Goal: Transaction & Acquisition: Purchase product/service

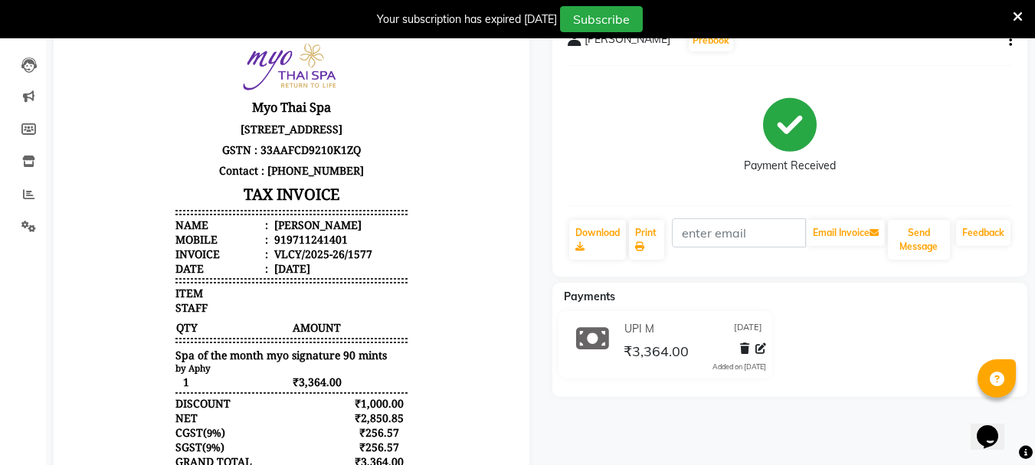
scroll to position [77, 0]
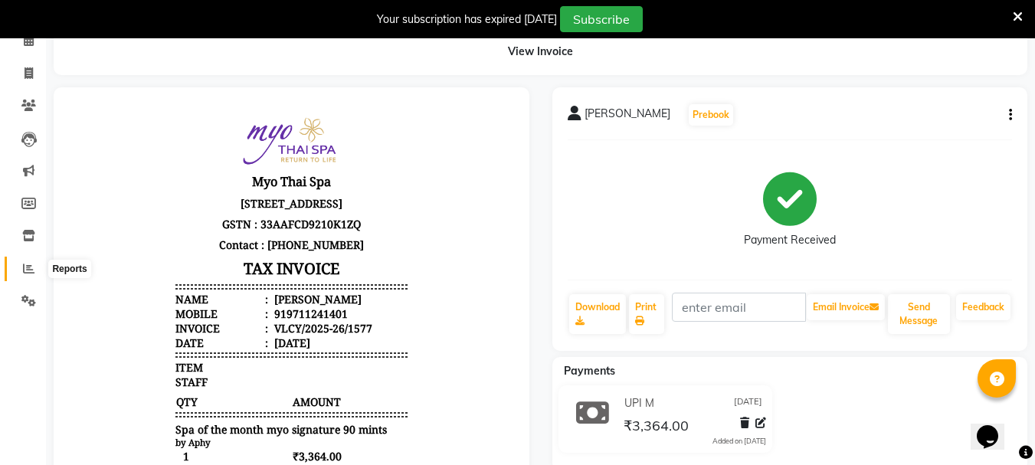
click at [22, 265] on span at bounding box center [28, 269] width 27 height 18
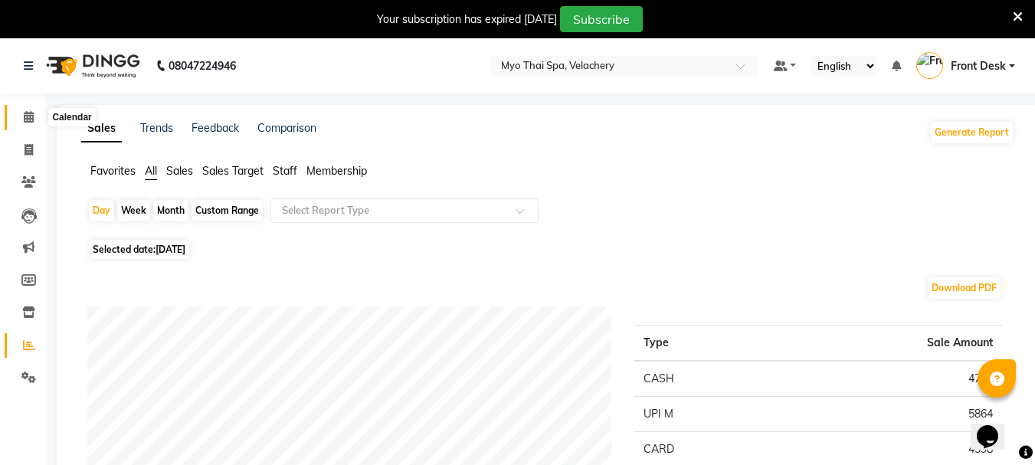
click at [24, 117] on icon at bounding box center [29, 116] width 10 height 11
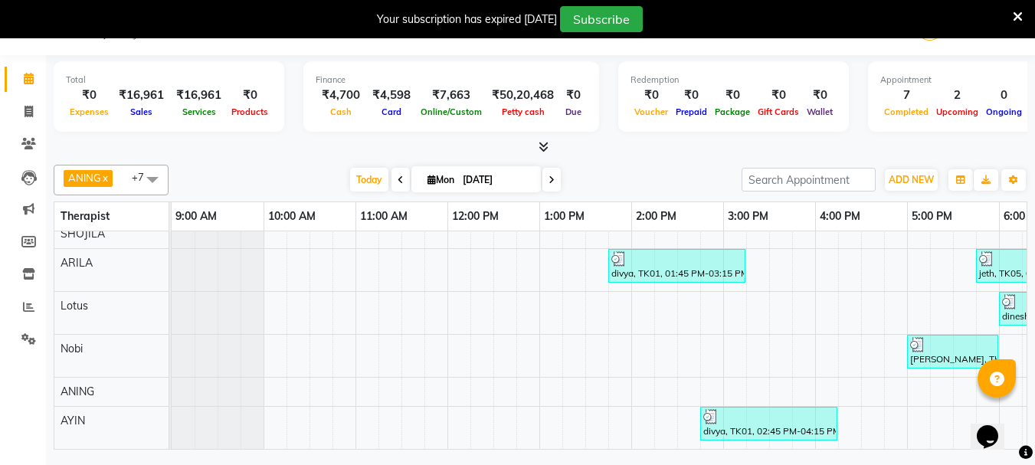
scroll to position [0, 348]
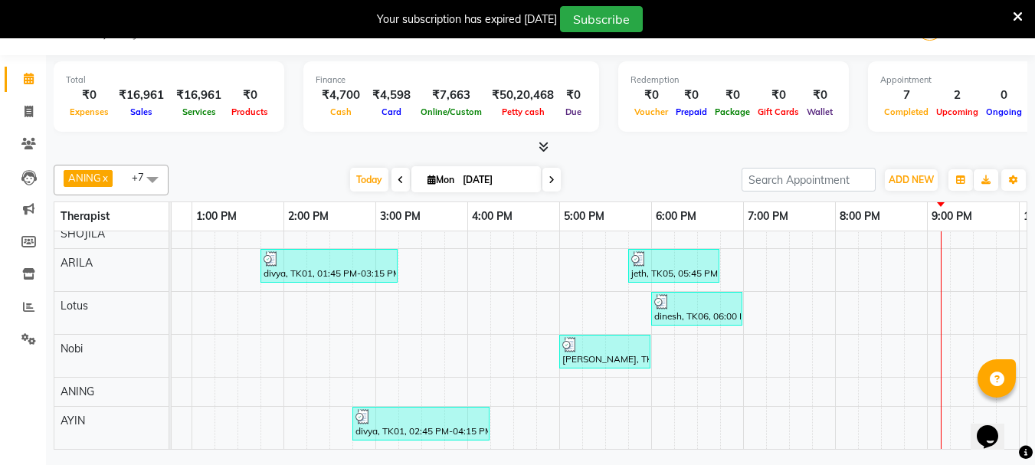
click at [889, 326] on div "aruna, TK02, 03:30 PM-04:30 PM, Aroma Thai 60Mins NB khrishna, TK03, 04:45 PM-0…" at bounding box center [513, 297] width 1379 height 304
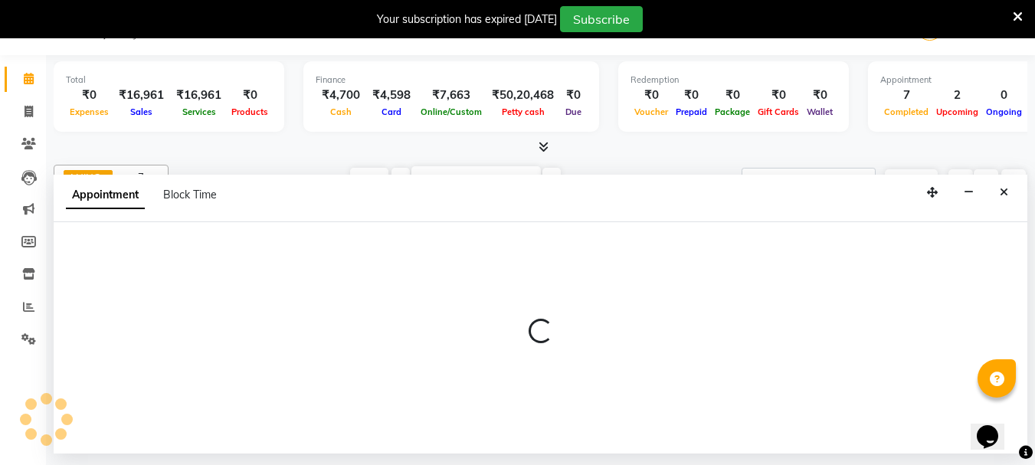
select select "76520"
select select "1230"
select select "tentative"
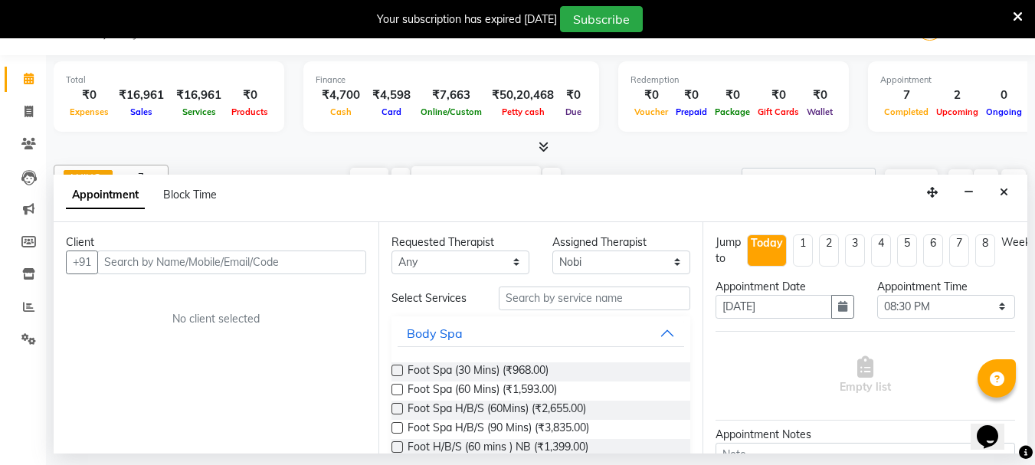
click at [206, 262] on input "text" at bounding box center [231, 263] width 269 height 24
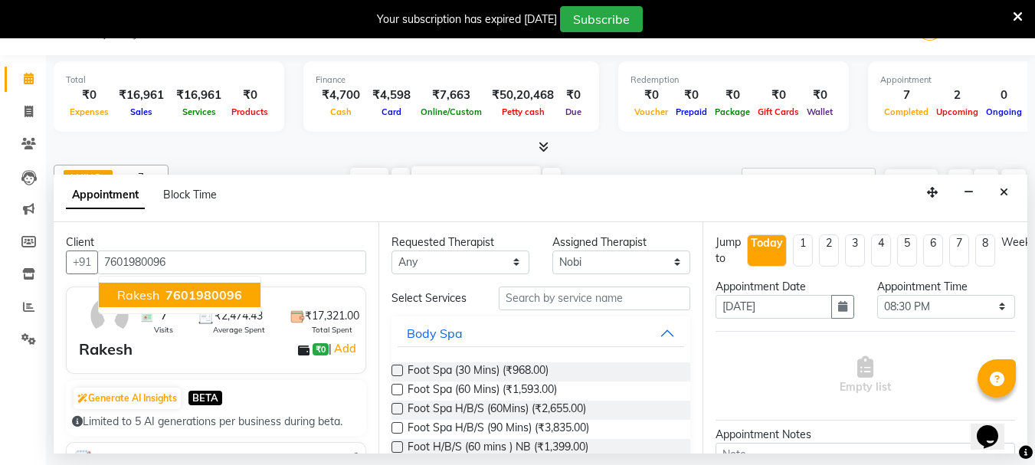
click at [130, 293] on span "Rakesh" at bounding box center [138, 294] width 42 height 15
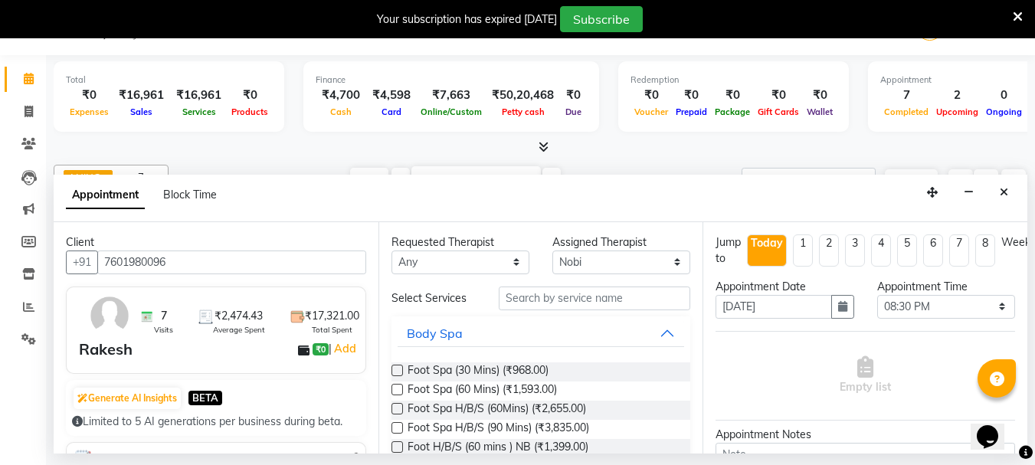
type input "7601980096"
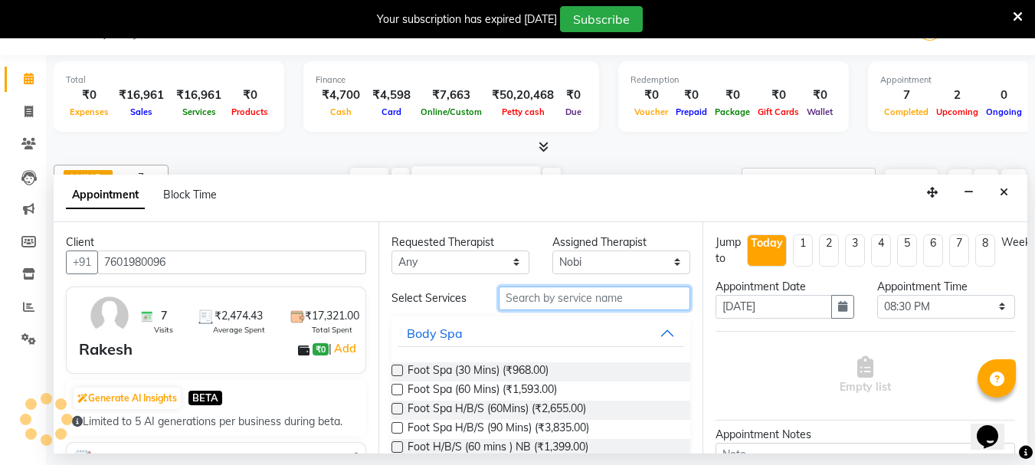
click at [508, 295] on input "text" at bounding box center [595, 299] width 192 height 24
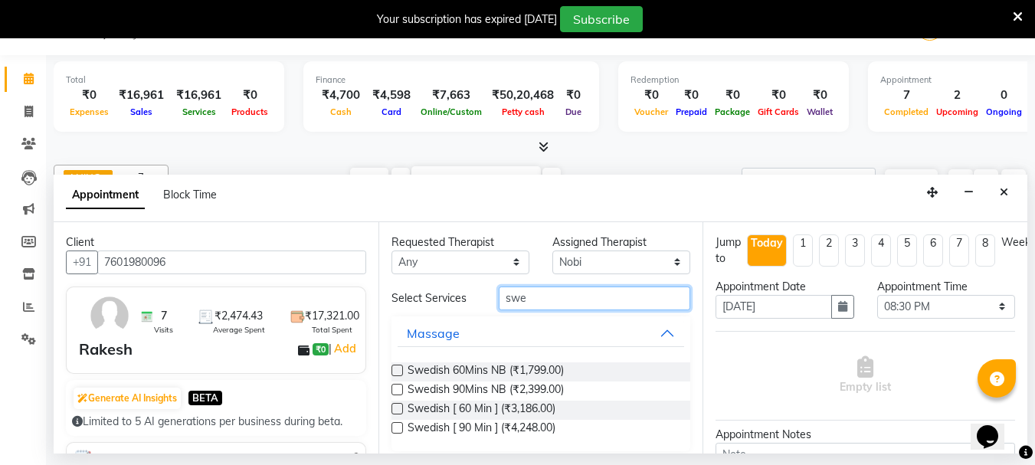
type input "swe"
click at [398, 406] on label at bounding box center [396, 408] width 11 height 11
click at [398, 406] on input "checkbox" at bounding box center [396, 410] width 10 height 10
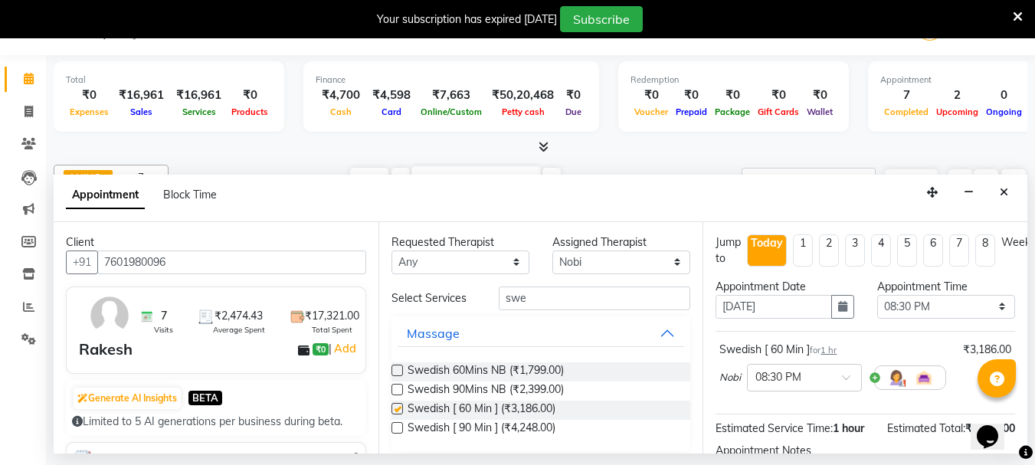
checkbox input "false"
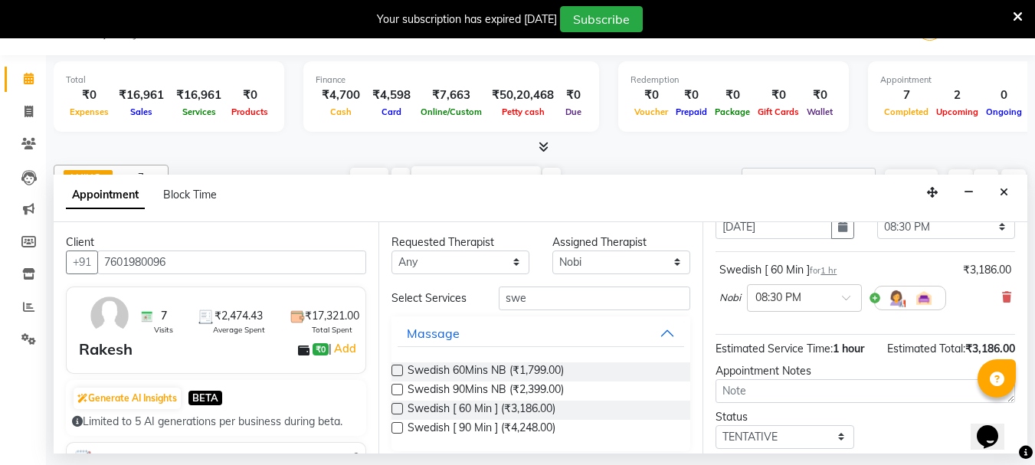
scroll to position [183, 0]
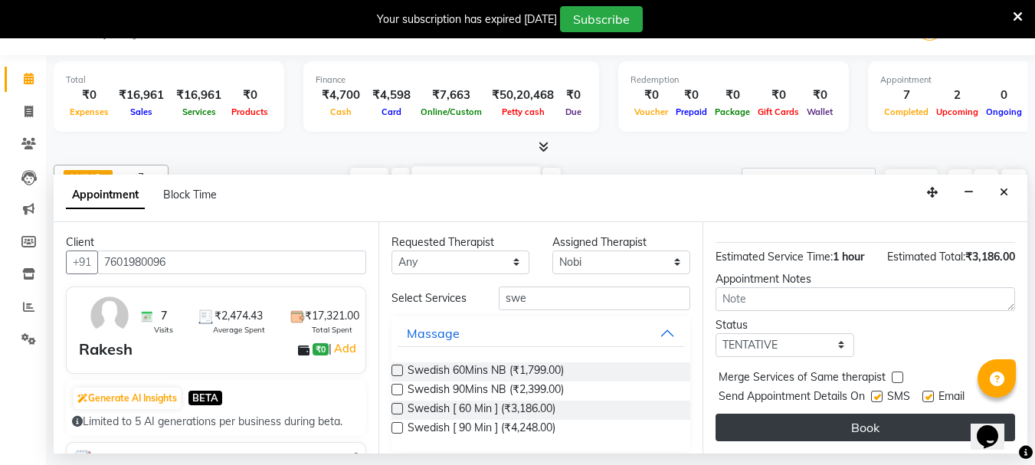
click at [818, 425] on button "Book" at bounding box center [866, 428] width 300 height 28
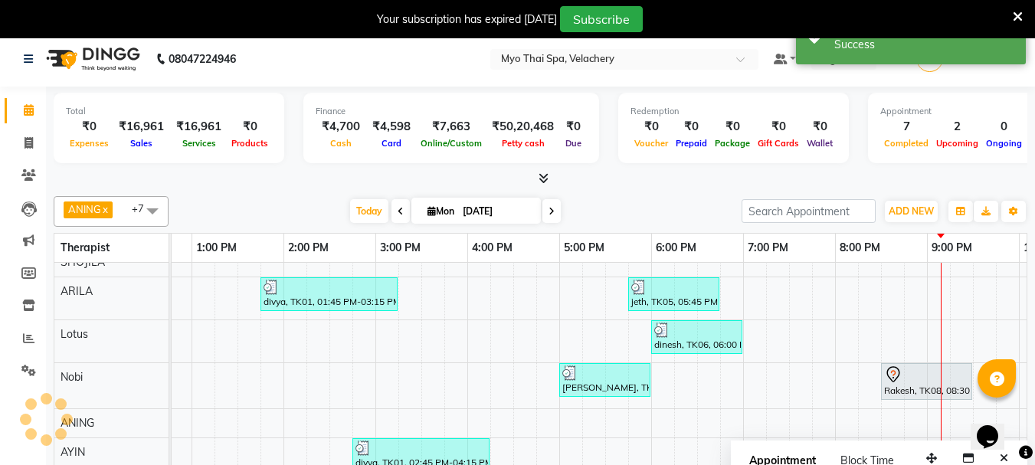
scroll to position [0, 0]
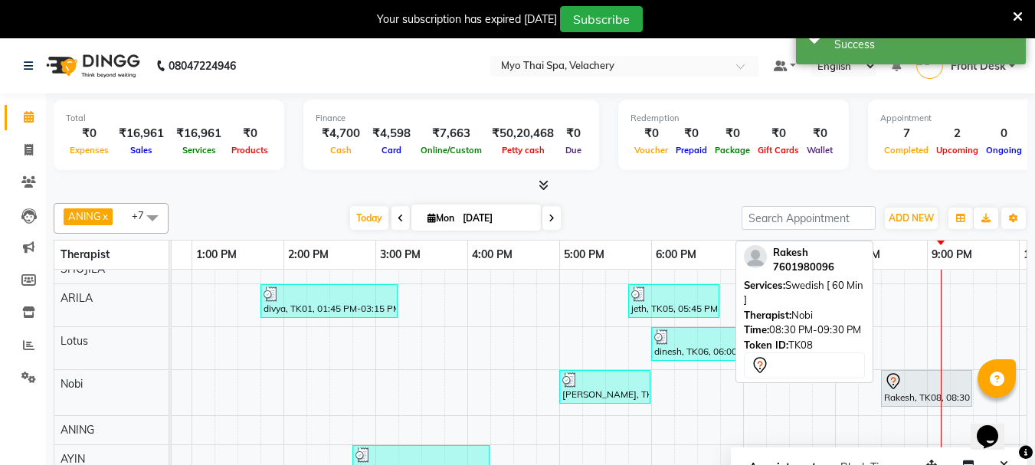
click at [916, 372] on div at bounding box center [926, 381] width 85 height 18
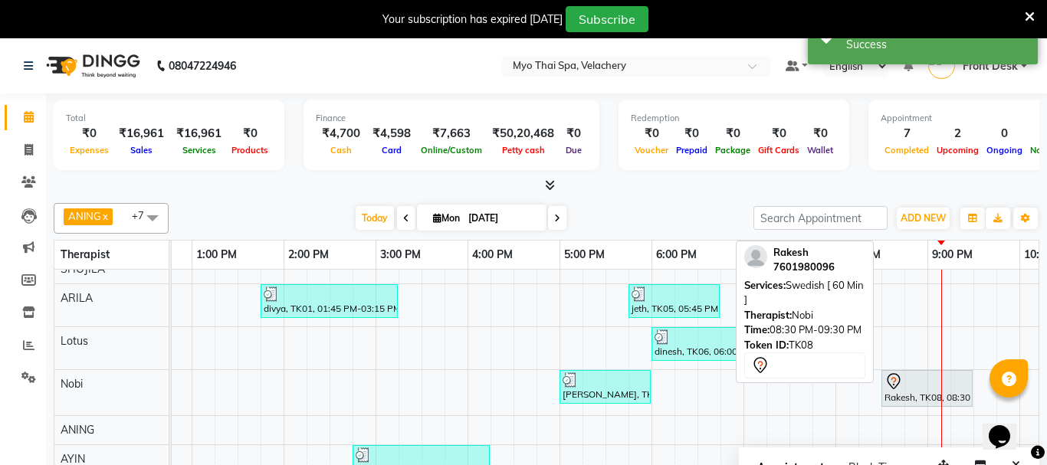
select select "7"
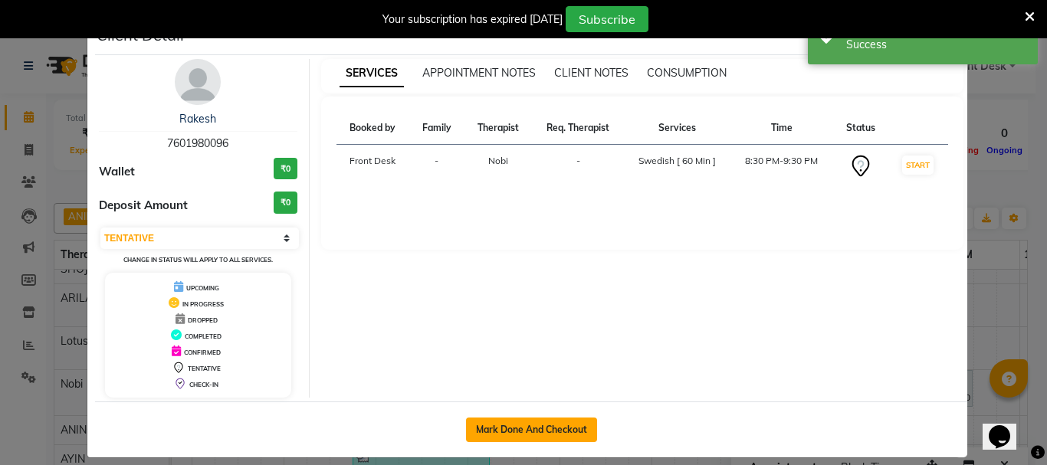
click at [481, 437] on button "Mark Done And Checkout" at bounding box center [531, 430] width 131 height 25
select select "service"
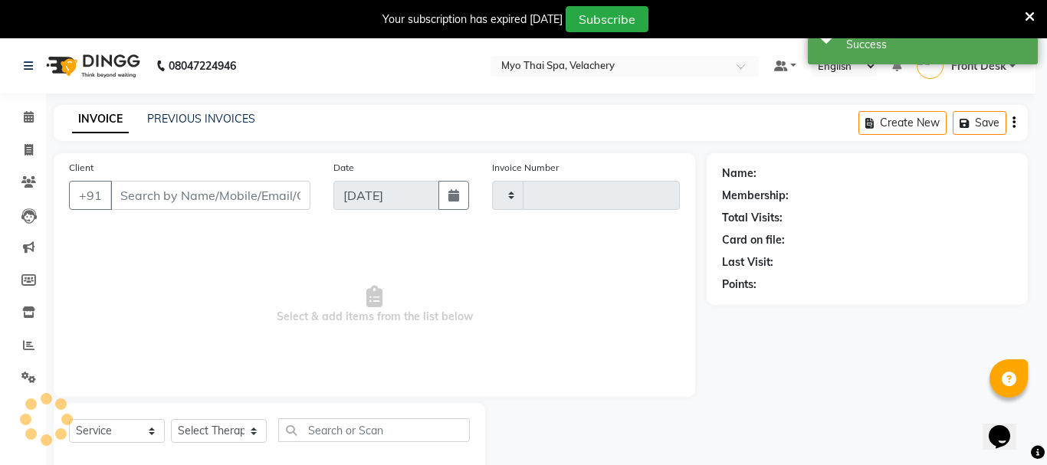
type input "1578"
select select "3"
select select "5554"
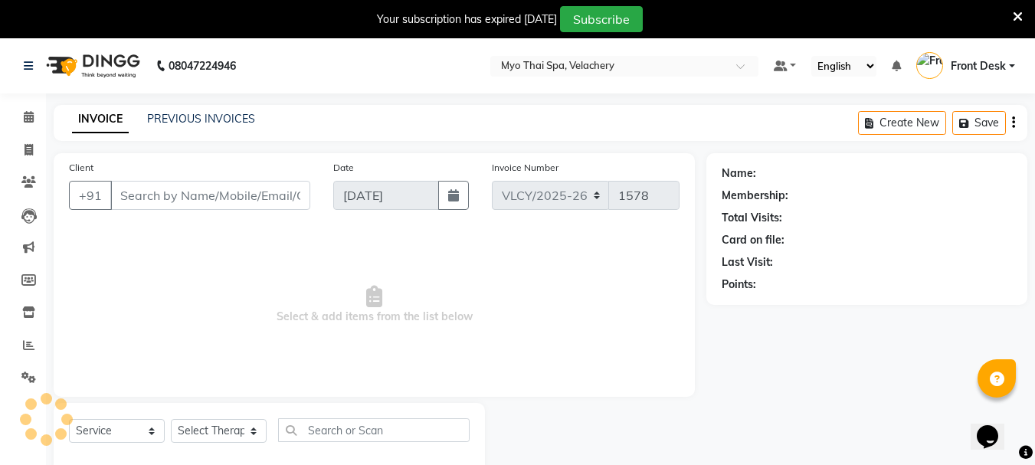
type input "7601980096"
select select "76520"
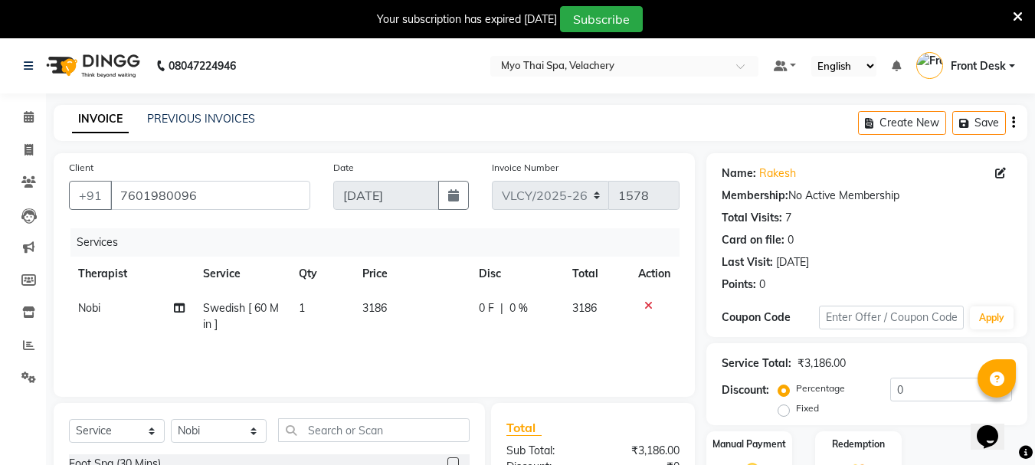
click at [241, 313] on span "Swedish [ 60 Min ]" at bounding box center [241, 316] width 76 height 30
select select "76520"
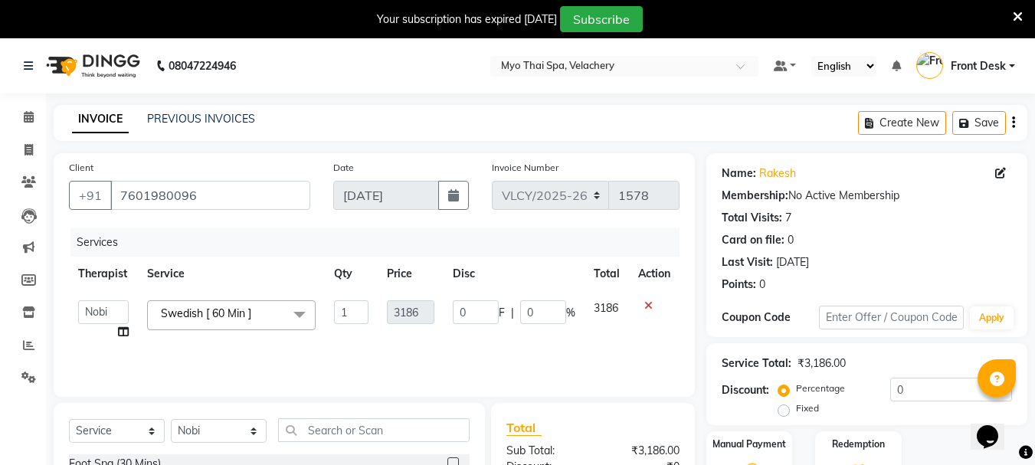
click at [302, 316] on span at bounding box center [299, 314] width 31 height 29
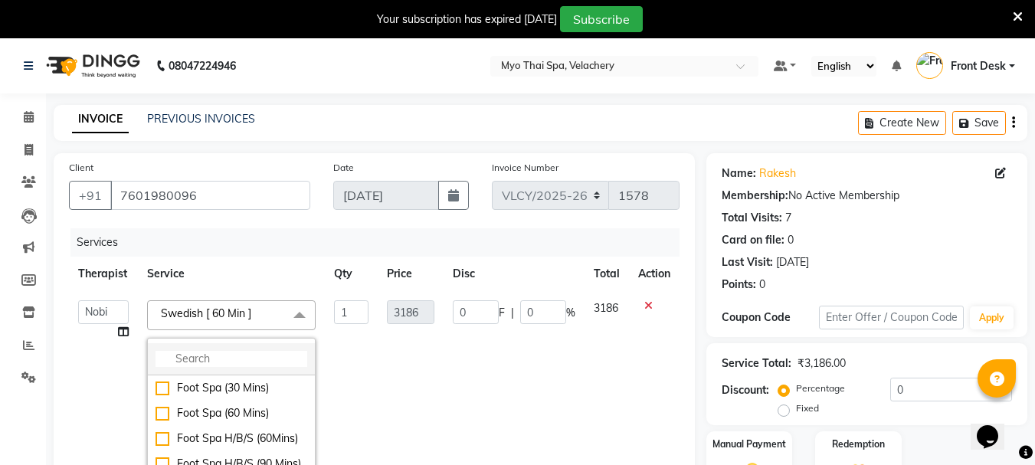
click at [191, 360] on input "multiselect-search" at bounding box center [232, 359] width 152 height 16
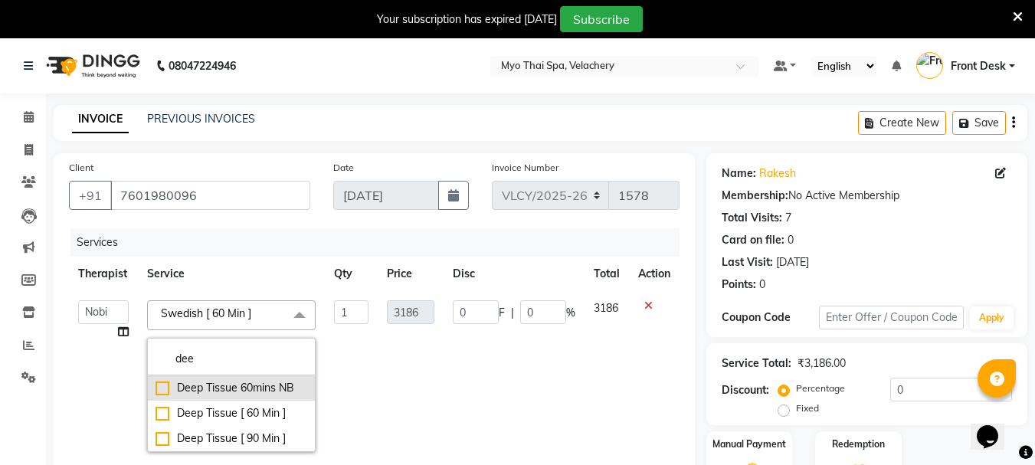
type input "dee"
click at [162, 389] on div "Deep Tissue 60mins NB" at bounding box center [232, 388] width 152 height 16
checkbox input "true"
type input "1999"
click at [449, 378] on td "0 F | 0 %" at bounding box center [514, 376] width 141 height 170
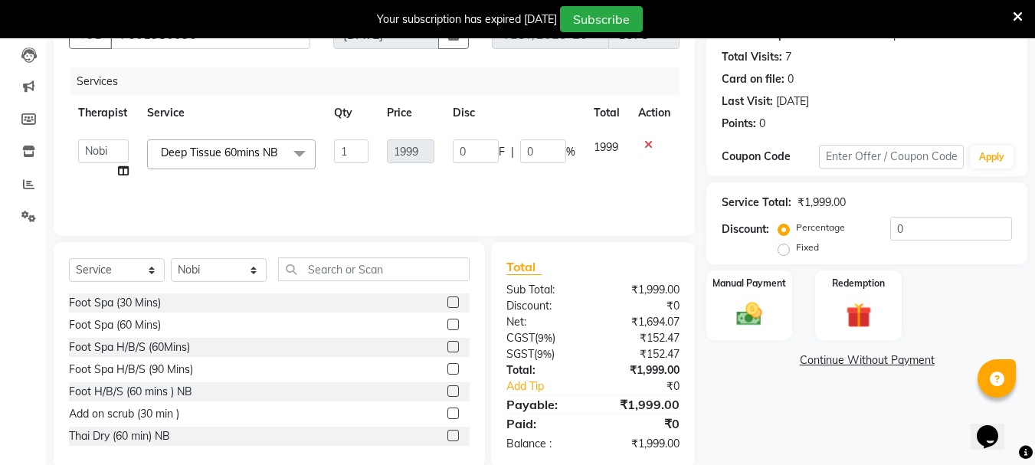
scroll to position [187, 0]
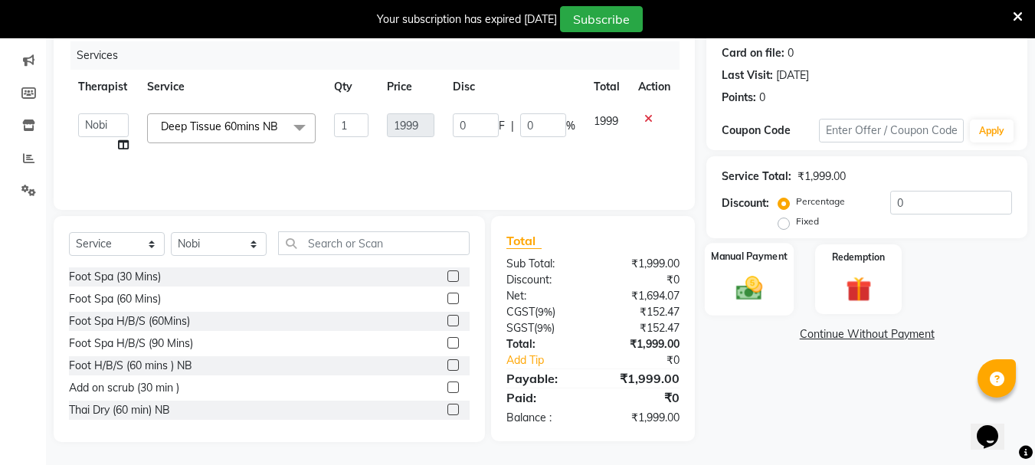
click at [755, 291] on img at bounding box center [749, 288] width 43 height 31
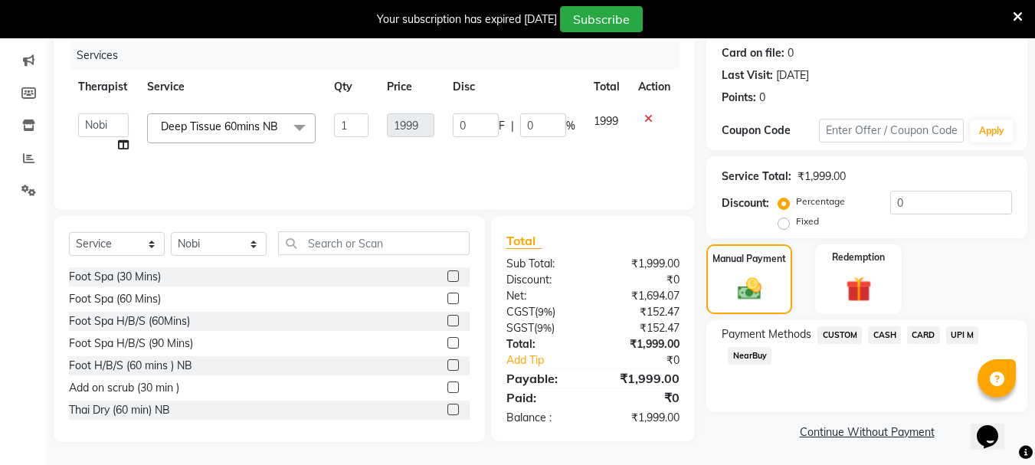
click at [953, 332] on span "UPI M" at bounding box center [962, 335] width 33 height 18
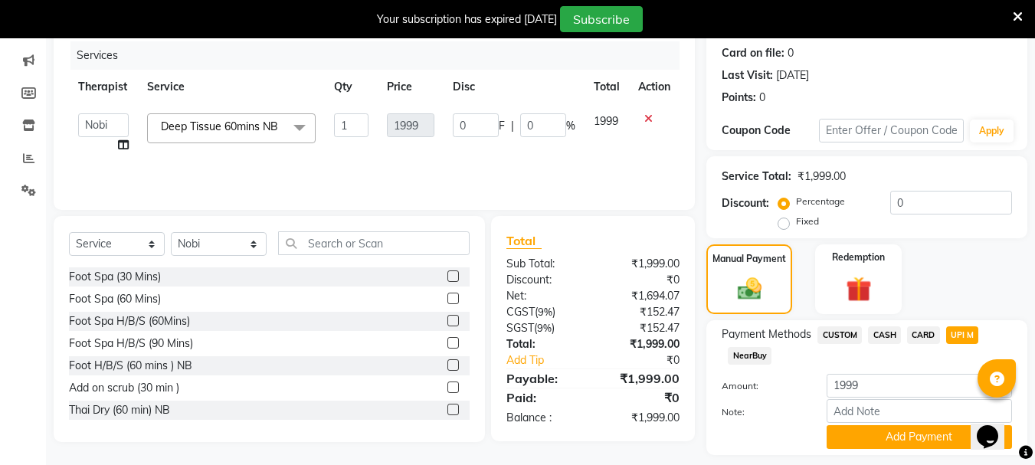
scroll to position [231, 0]
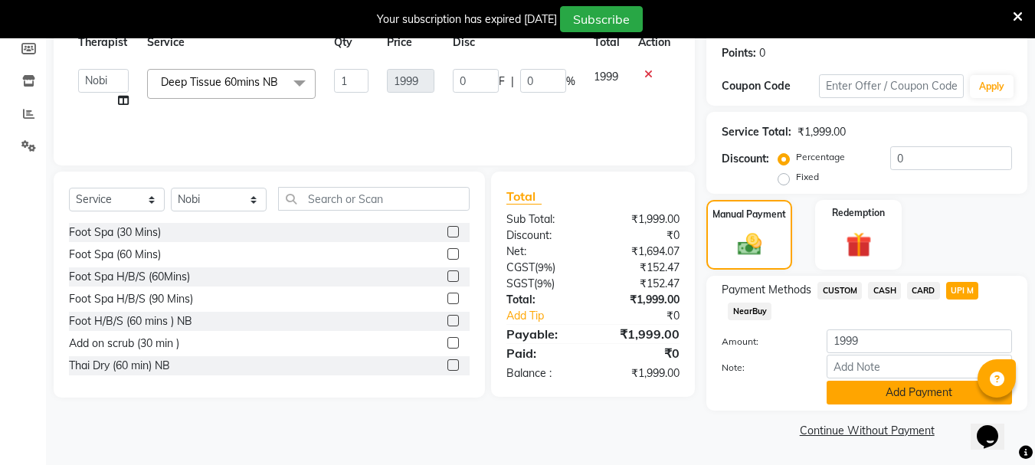
click at [894, 395] on button "Add Payment" at bounding box center [919, 393] width 185 height 24
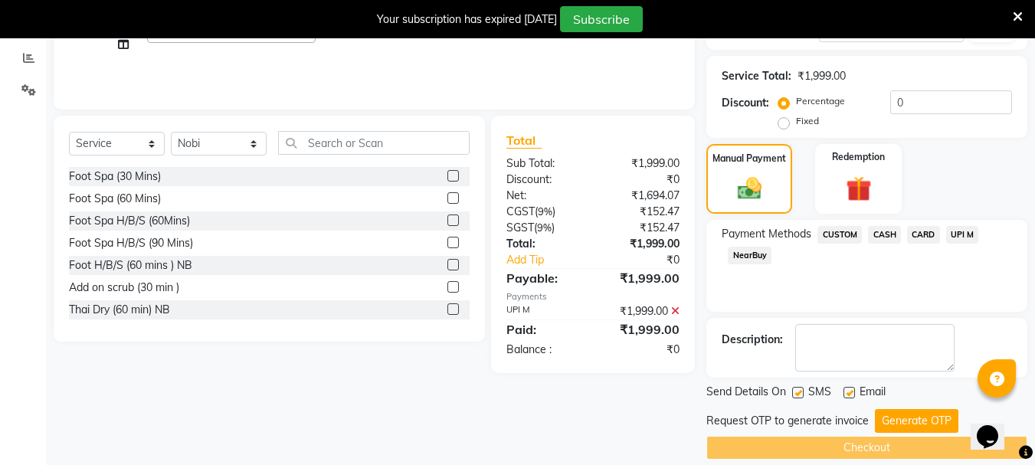
scroll to position [305, 0]
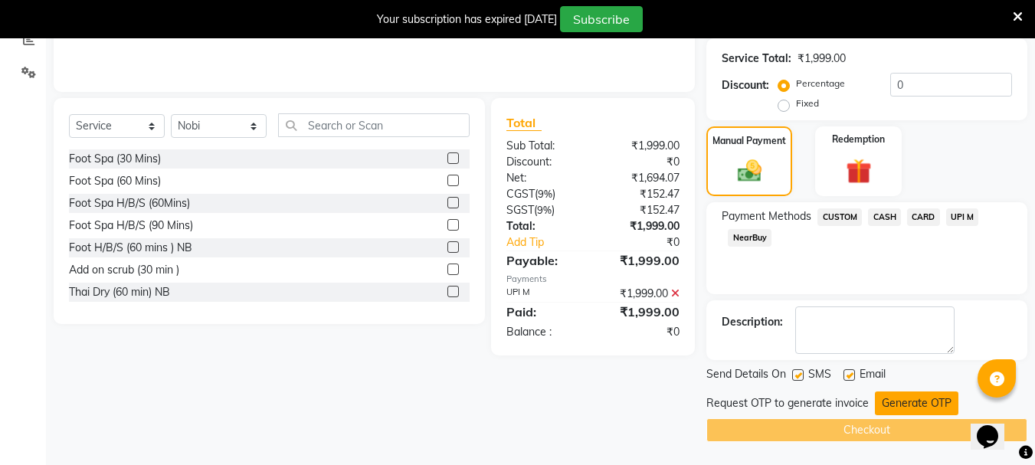
click at [902, 406] on button "Generate OTP" at bounding box center [917, 403] width 84 height 24
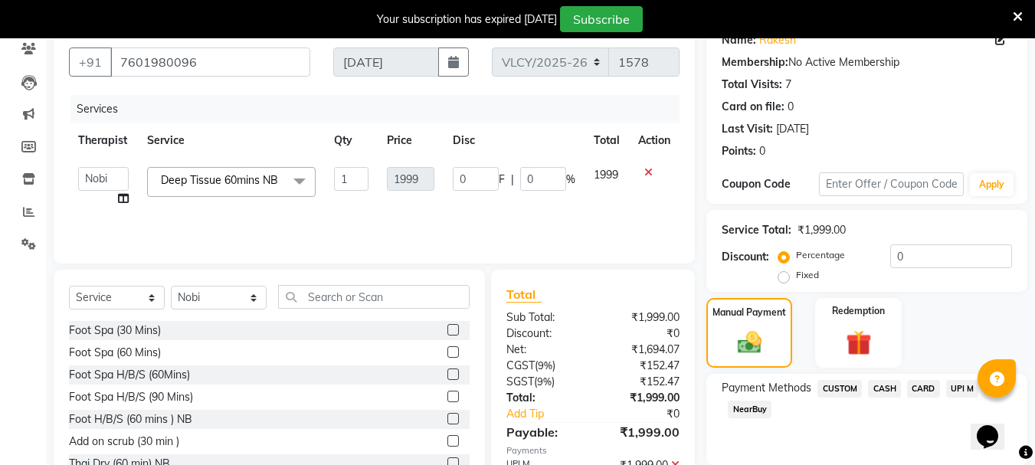
scroll to position [104, 0]
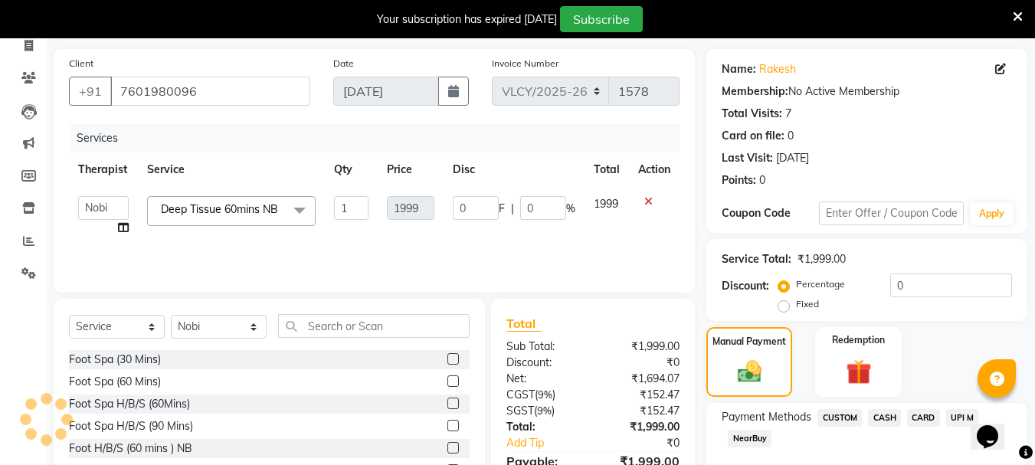
click at [1018, 18] on icon at bounding box center [1018, 17] width 10 height 14
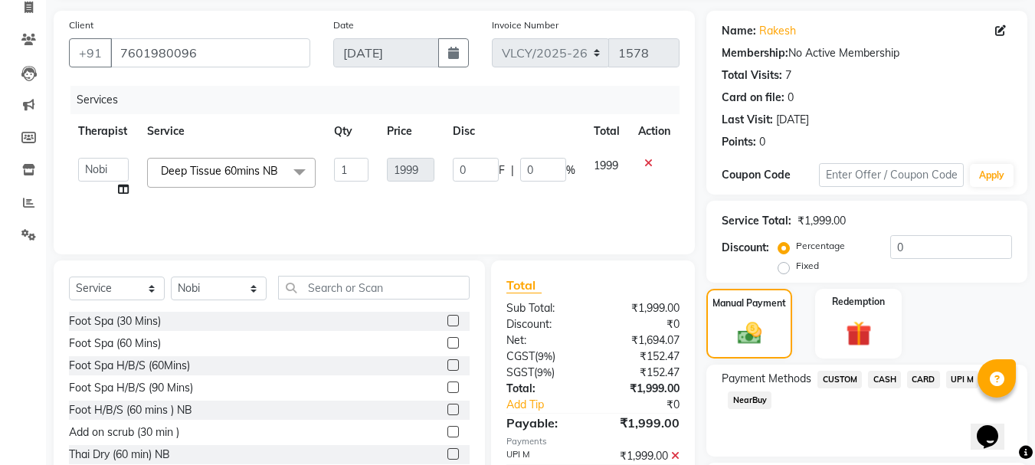
click at [304, 169] on span at bounding box center [299, 172] width 31 height 29
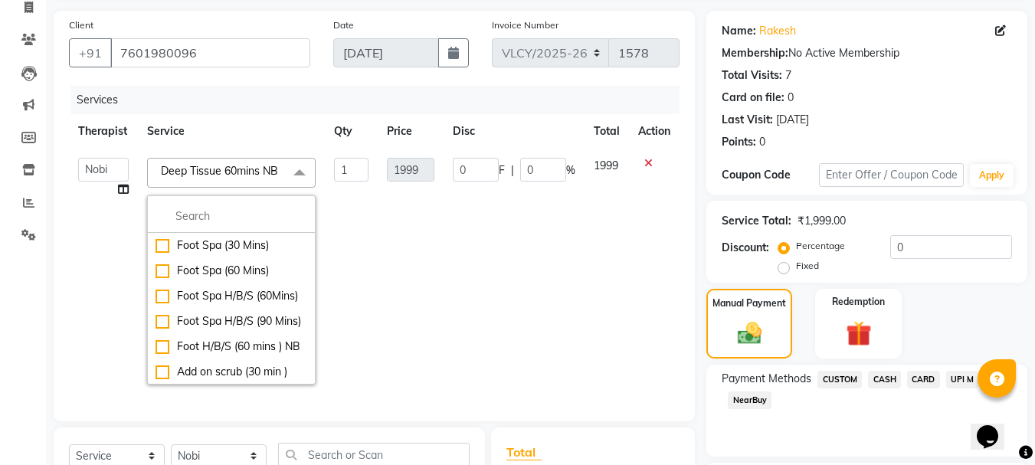
scroll to position [77, 0]
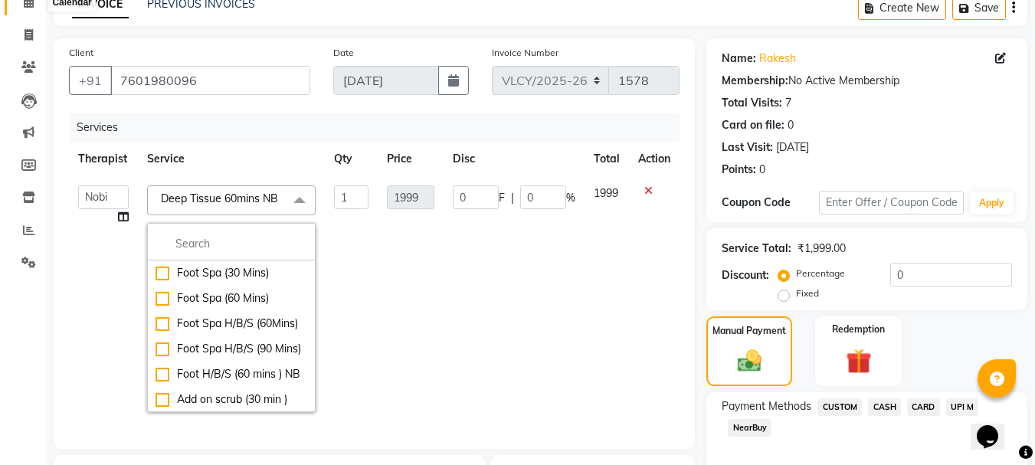
click at [31, 9] on span at bounding box center [28, 3] width 27 height 18
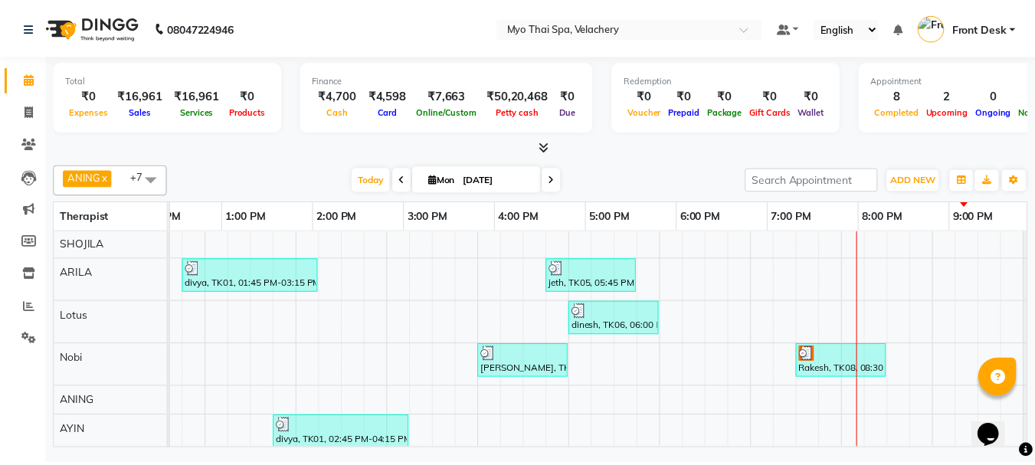
scroll to position [0, 424]
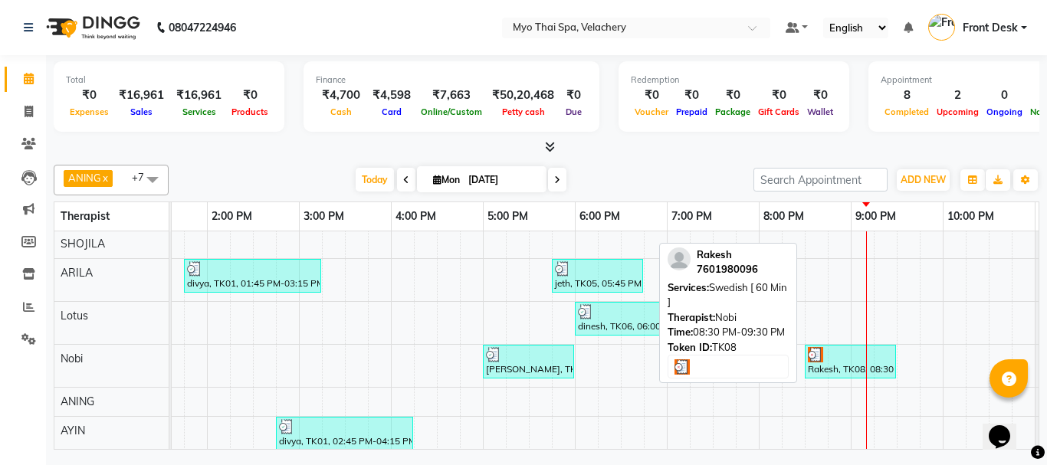
click at [834, 364] on div "Rakesh, TK08, 08:30 PM-09:30 PM, [DEMOGRAPHIC_DATA] [ 60 Min ]" at bounding box center [850, 361] width 88 height 29
select select "3"
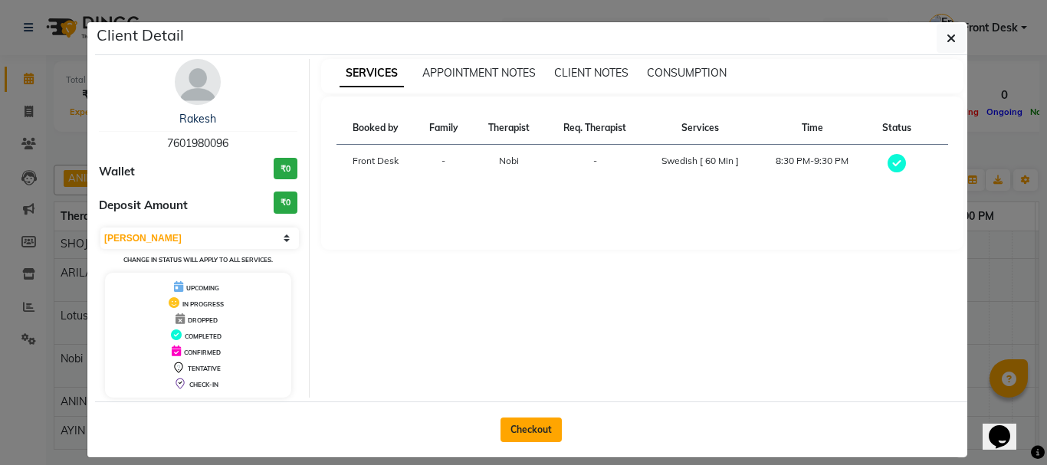
click at [518, 427] on button "Checkout" at bounding box center [530, 430] width 61 height 25
select select "service"
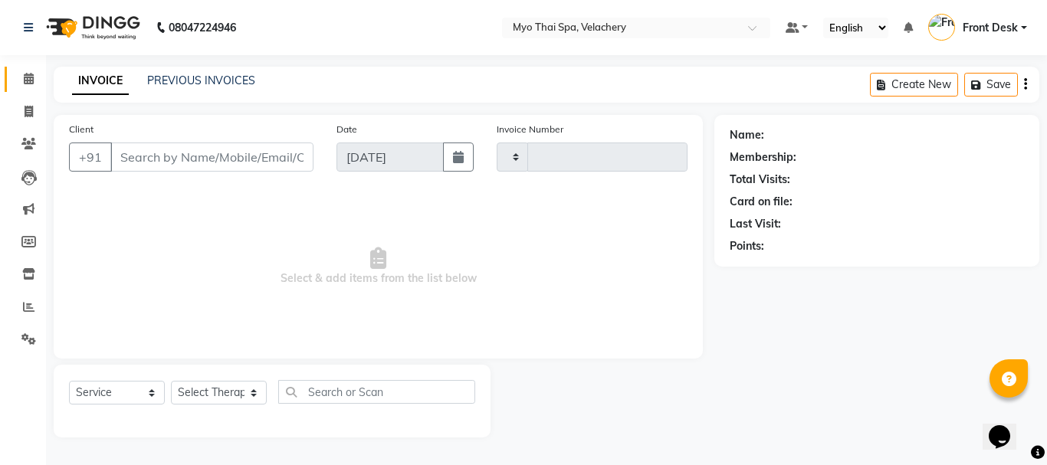
type input "1578"
select select "5554"
type input "7601980096"
select select "76520"
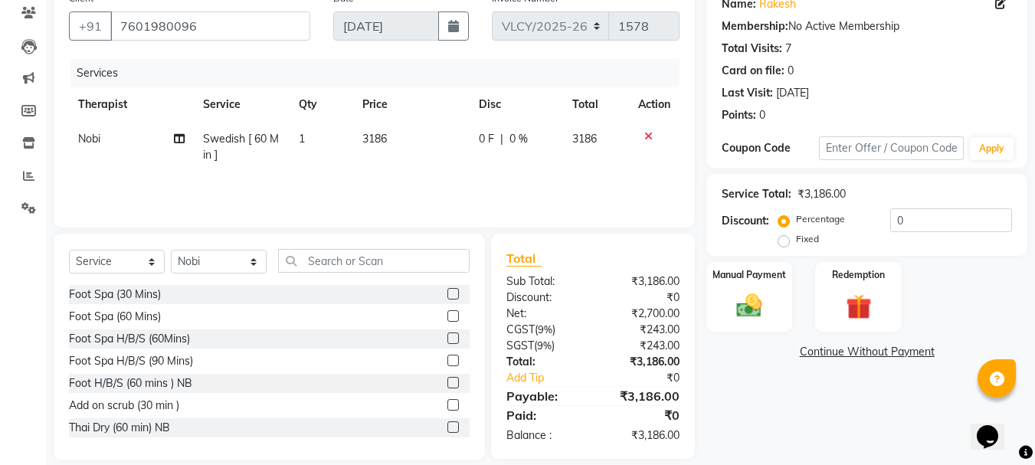
scroll to position [149, 0]
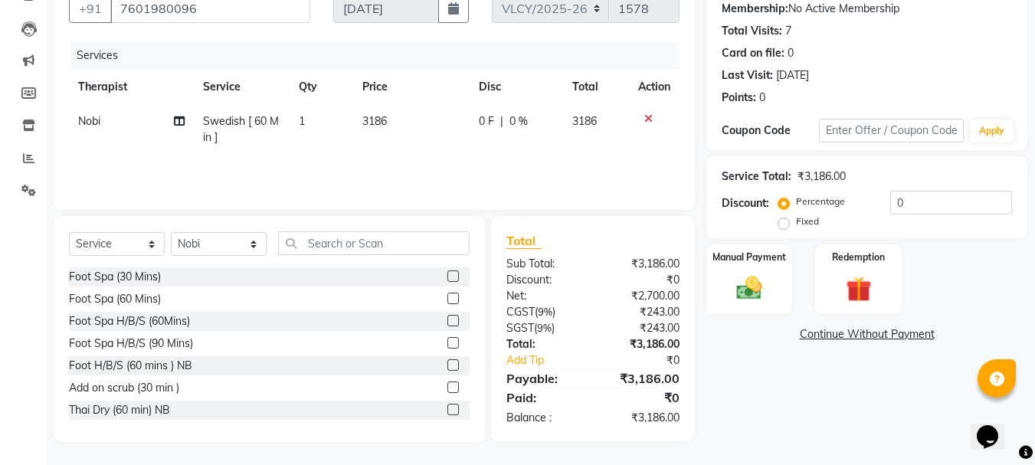
click at [796, 225] on label "Fixed" at bounding box center [807, 222] width 23 height 14
click at [789, 225] on input "Fixed" at bounding box center [786, 221] width 11 height 11
radio input "true"
click at [927, 208] on input "0" at bounding box center [951, 203] width 122 height 24
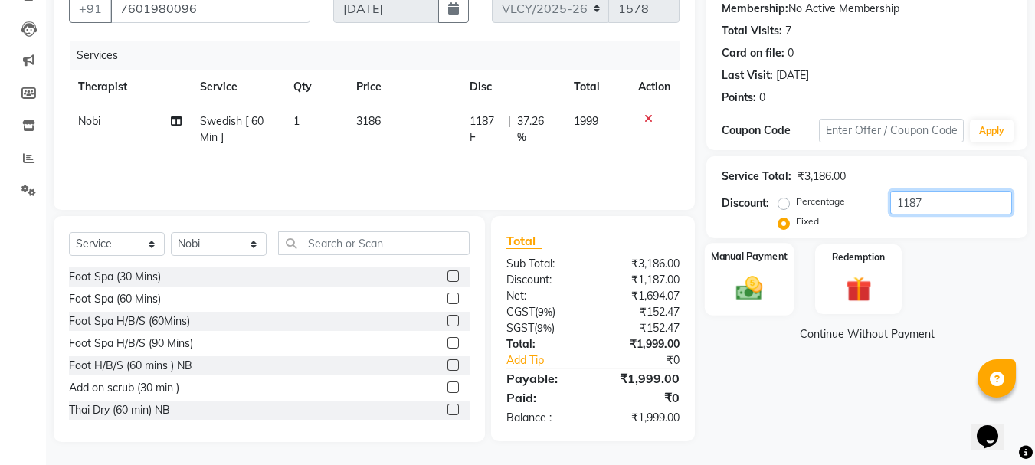
type input "1187"
click at [769, 279] on img at bounding box center [749, 288] width 43 height 31
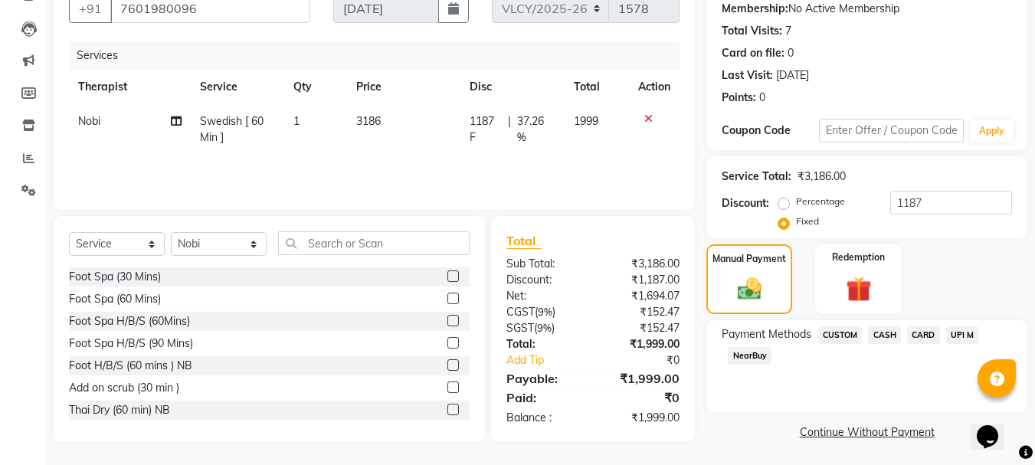
click at [958, 337] on span "UPI M" at bounding box center [962, 335] width 33 height 18
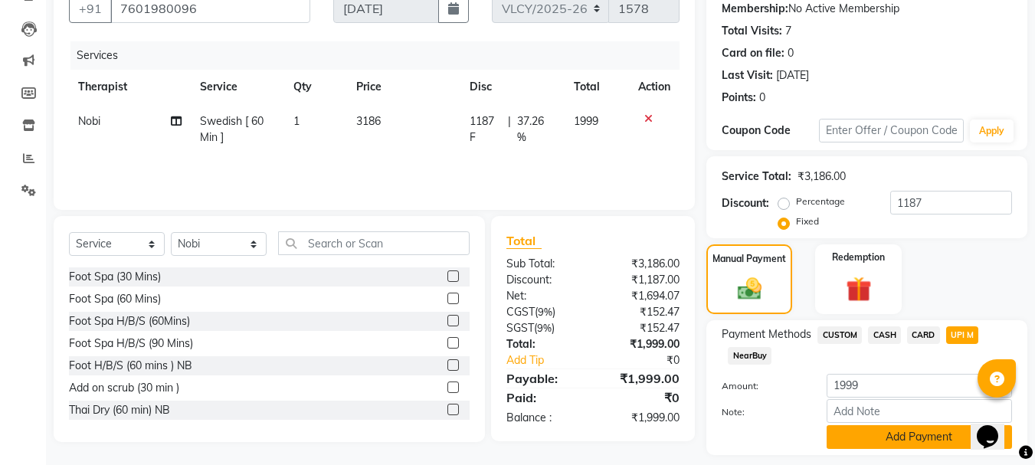
click at [885, 431] on button "Add Payment" at bounding box center [919, 437] width 185 height 24
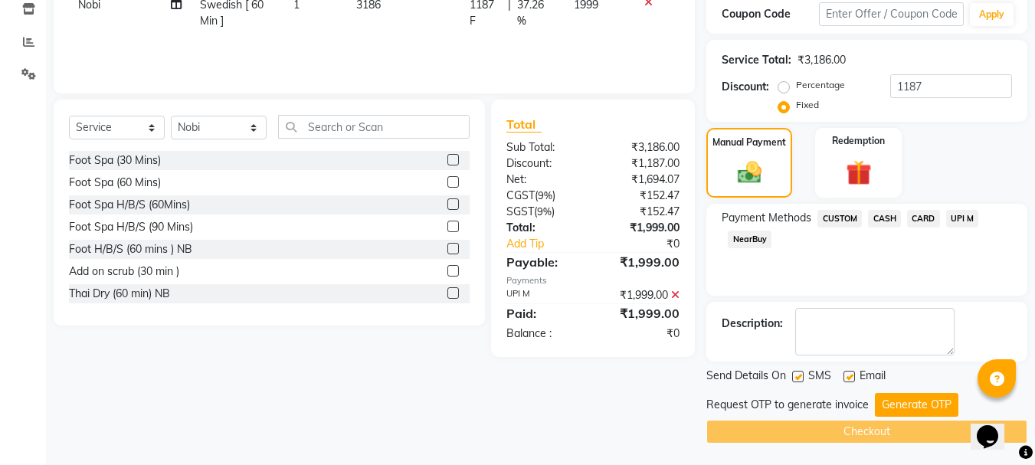
scroll to position [267, 0]
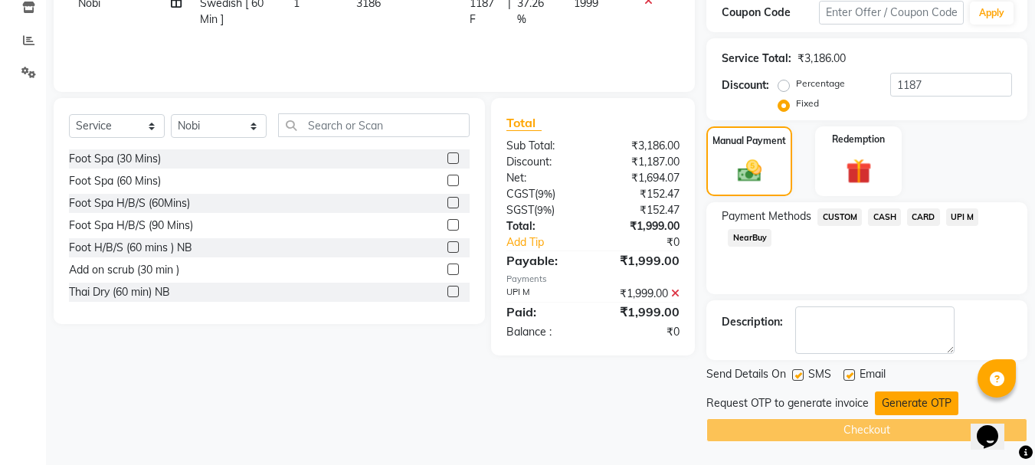
click at [912, 404] on button "Generate OTP" at bounding box center [917, 403] width 84 height 24
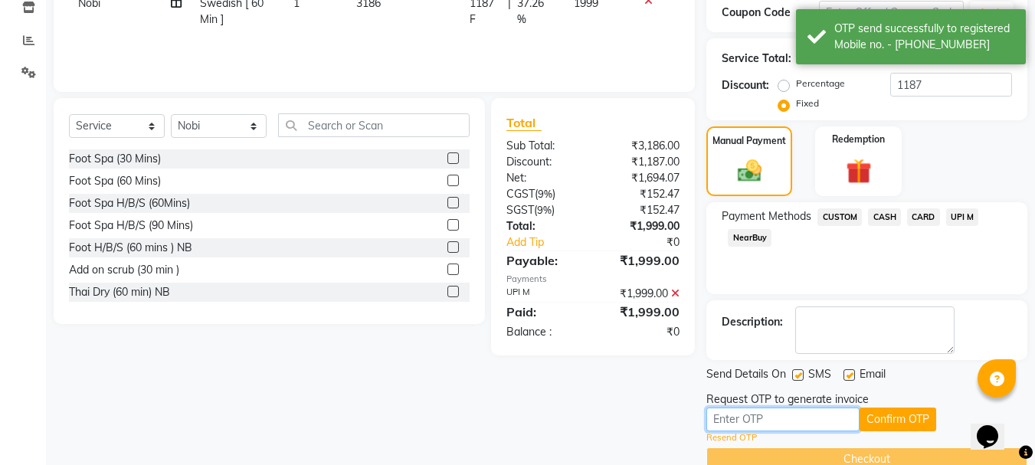
click at [791, 422] on input "text" at bounding box center [782, 420] width 153 height 24
type input "4387"
click at [892, 419] on button "Confirm OTP" at bounding box center [898, 420] width 77 height 24
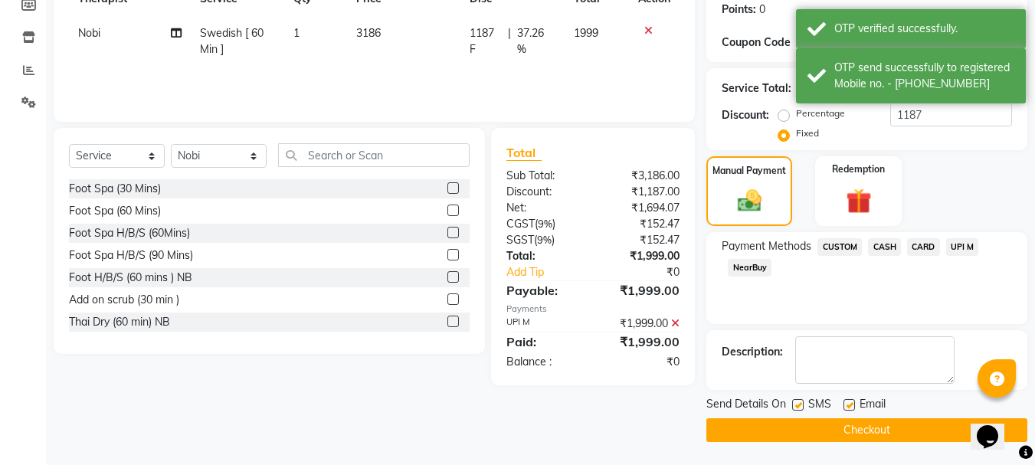
scroll to position [237, 0]
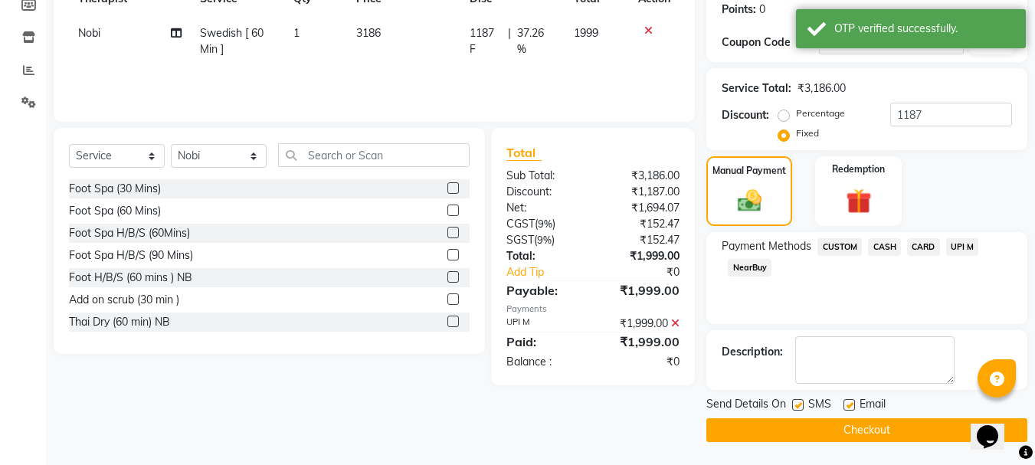
click at [820, 427] on button "Checkout" at bounding box center [866, 430] width 321 height 24
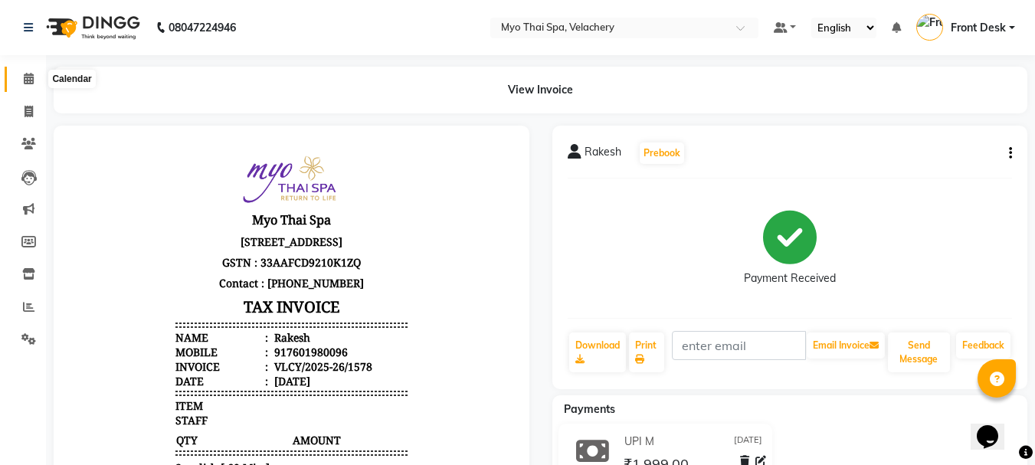
click at [31, 79] on icon at bounding box center [29, 78] width 10 height 11
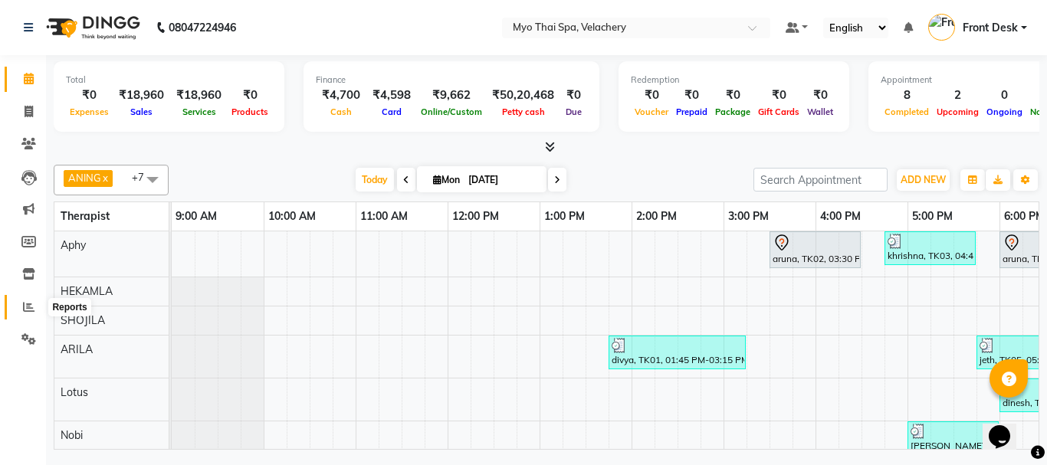
click at [25, 310] on icon at bounding box center [28, 306] width 11 height 11
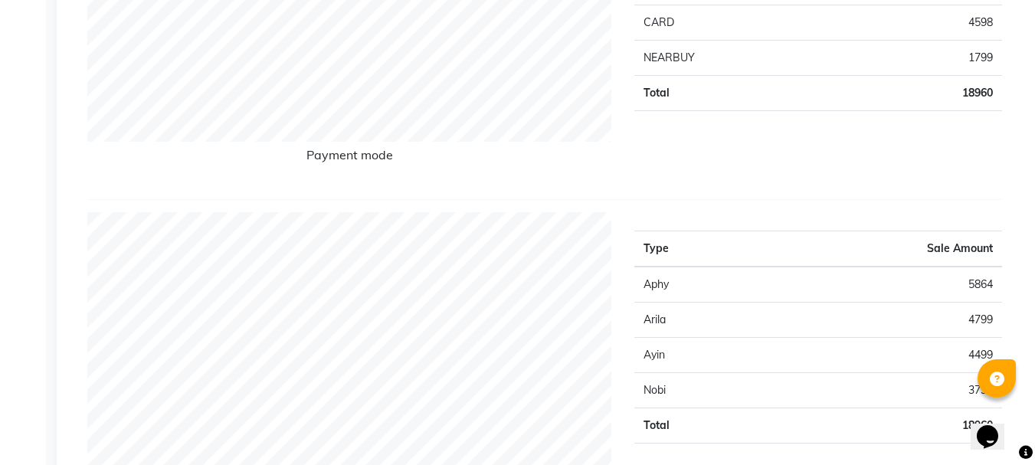
scroll to position [230, 0]
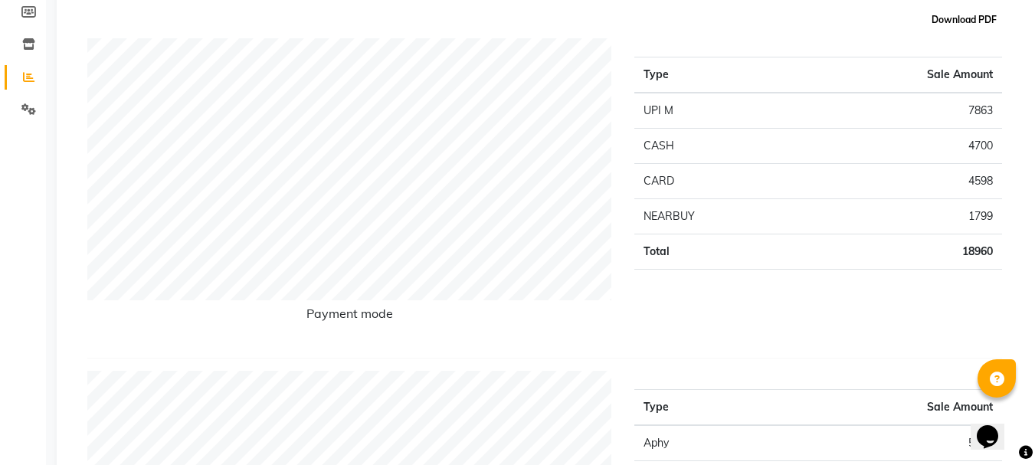
click at [958, 27] on button "Download PDF" at bounding box center [964, 19] width 73 height 21
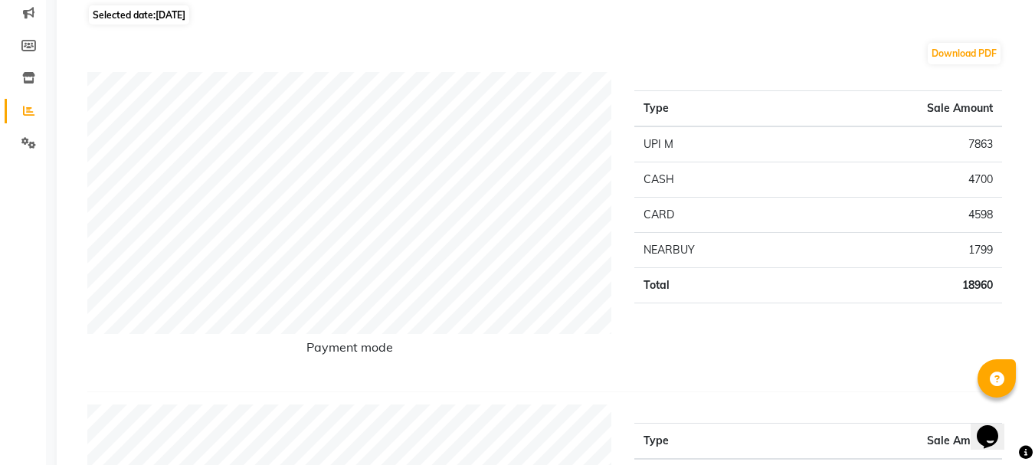
scroll to position [153, 0]
